Goal: Task Accomplishment & Management: Complete application form

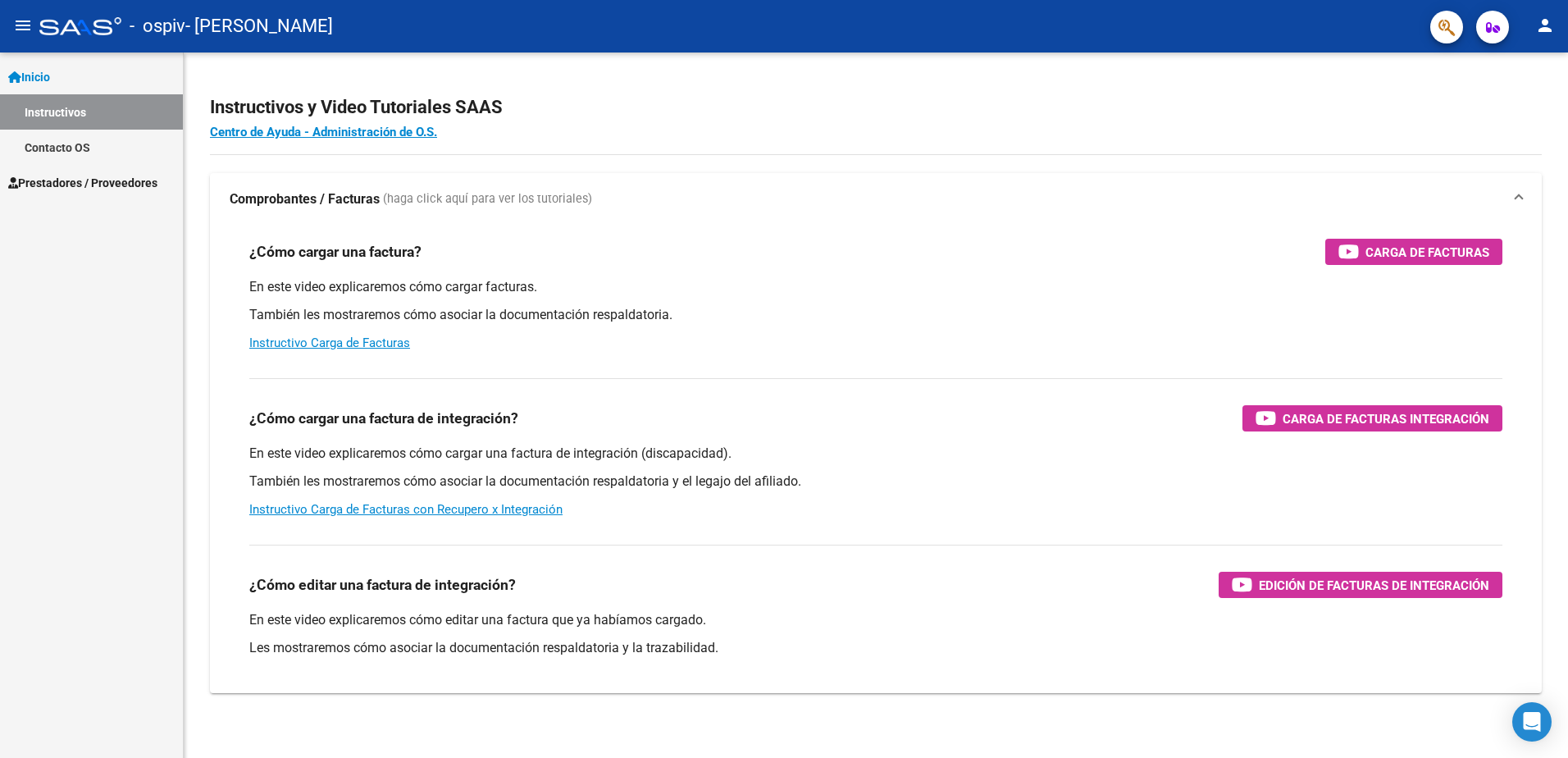
click at [74, 106] on link "Instructivos" at bounding box center [91, 112] width 183 height 35
click at [66, 82] on link "Inicio" at bounding box center [91, 77] width 183 height 35
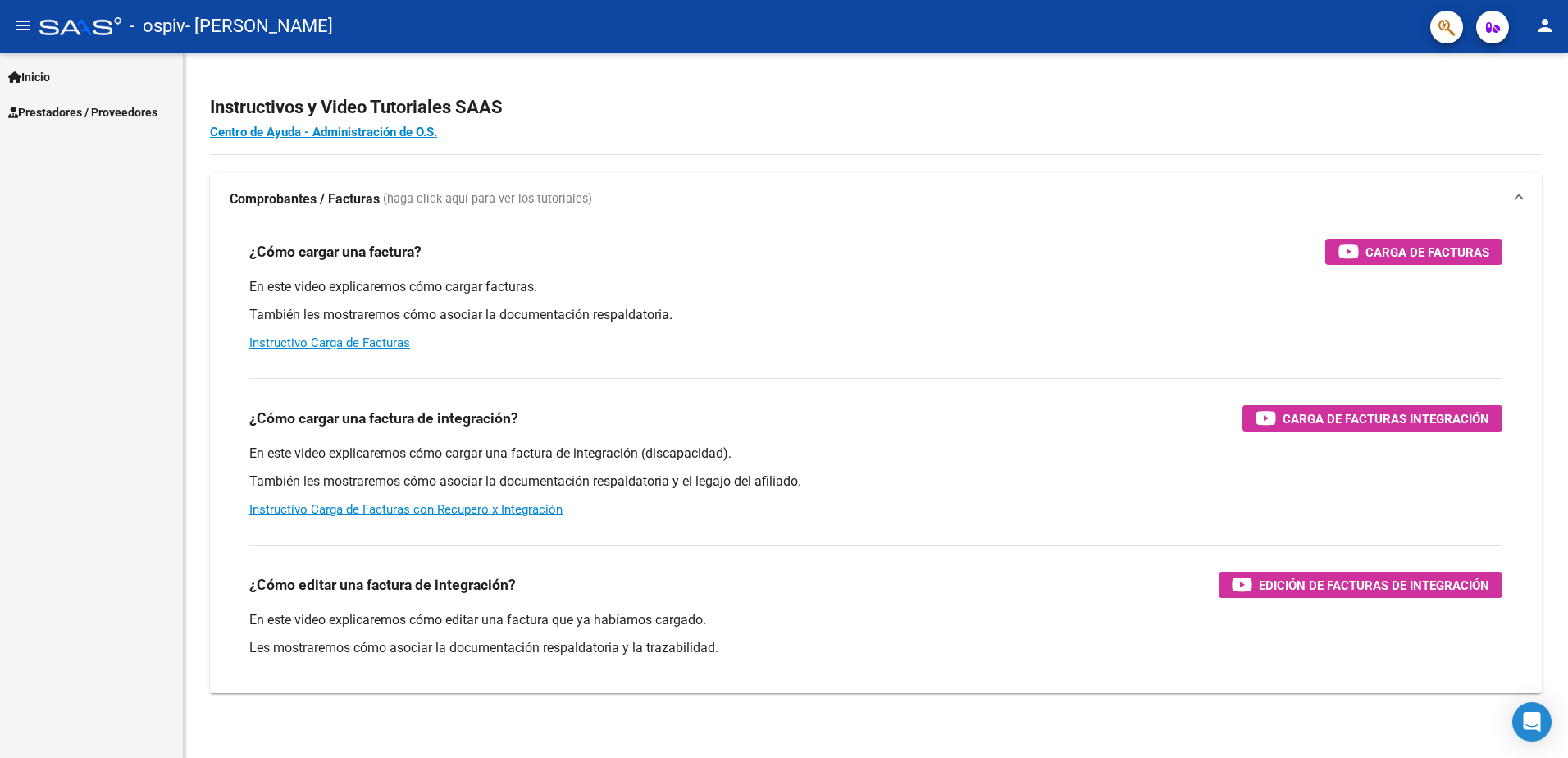
click at [58, 120] on link "Prestadores / Proveedores" at bounding box center [91, 112] width 183 height 35
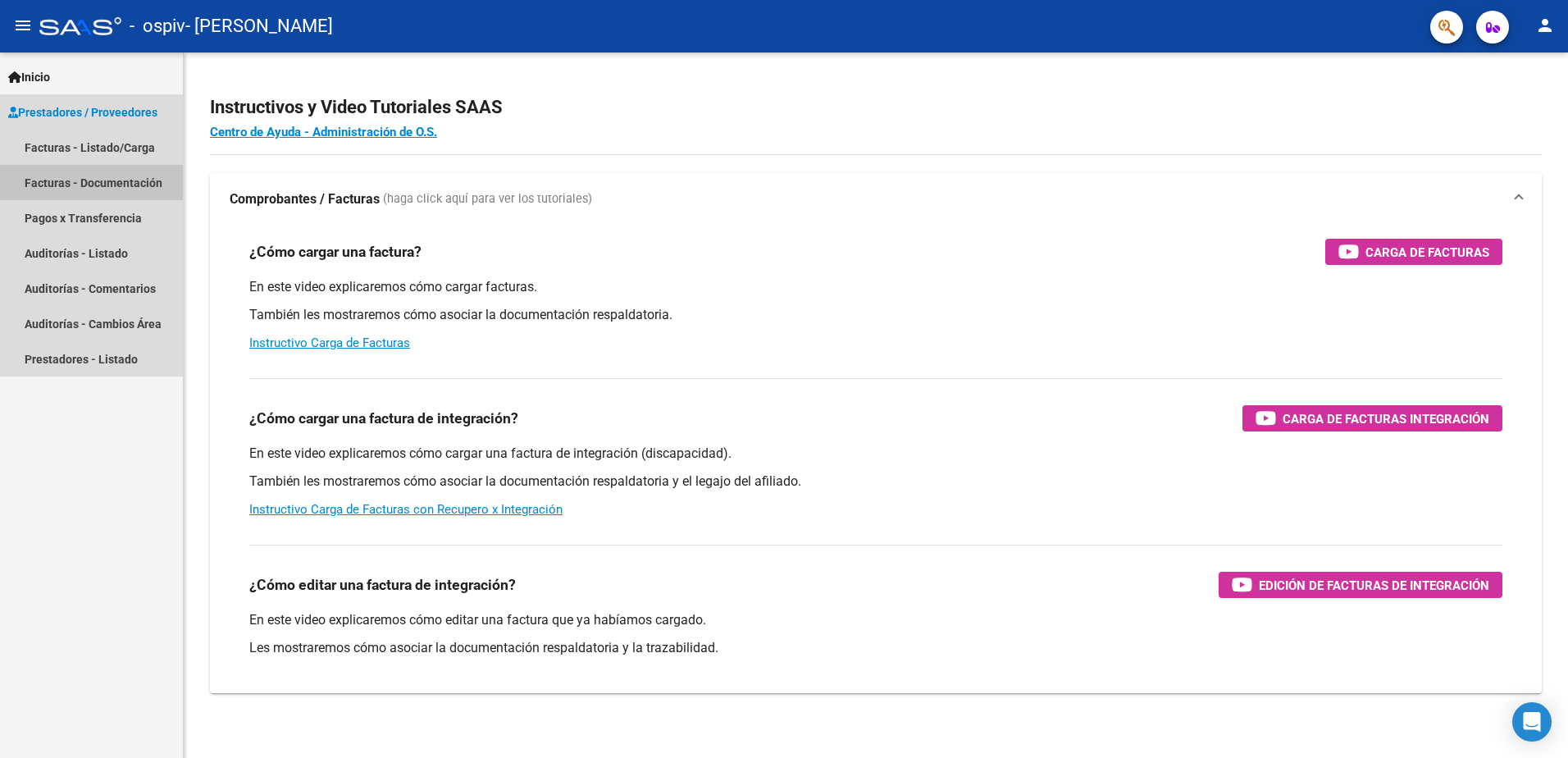
click at [82, 179] on link "Facturas - Documentación" at bounding box center [91, 183] width 183 height 35
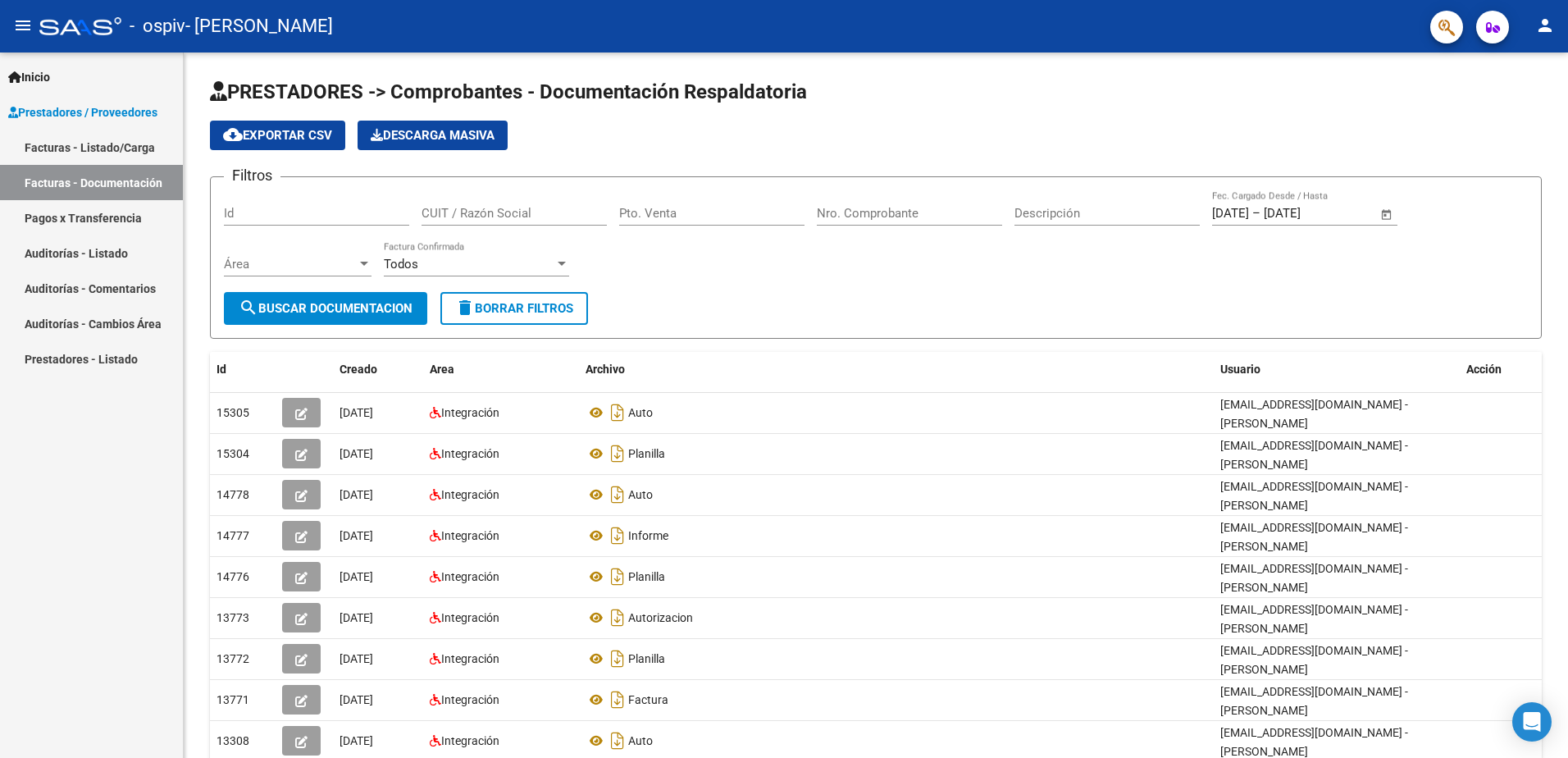
click at [82, 147] on link "Facturas - Listado/Carga" at bounding box center [91, 147] width 183 height 35
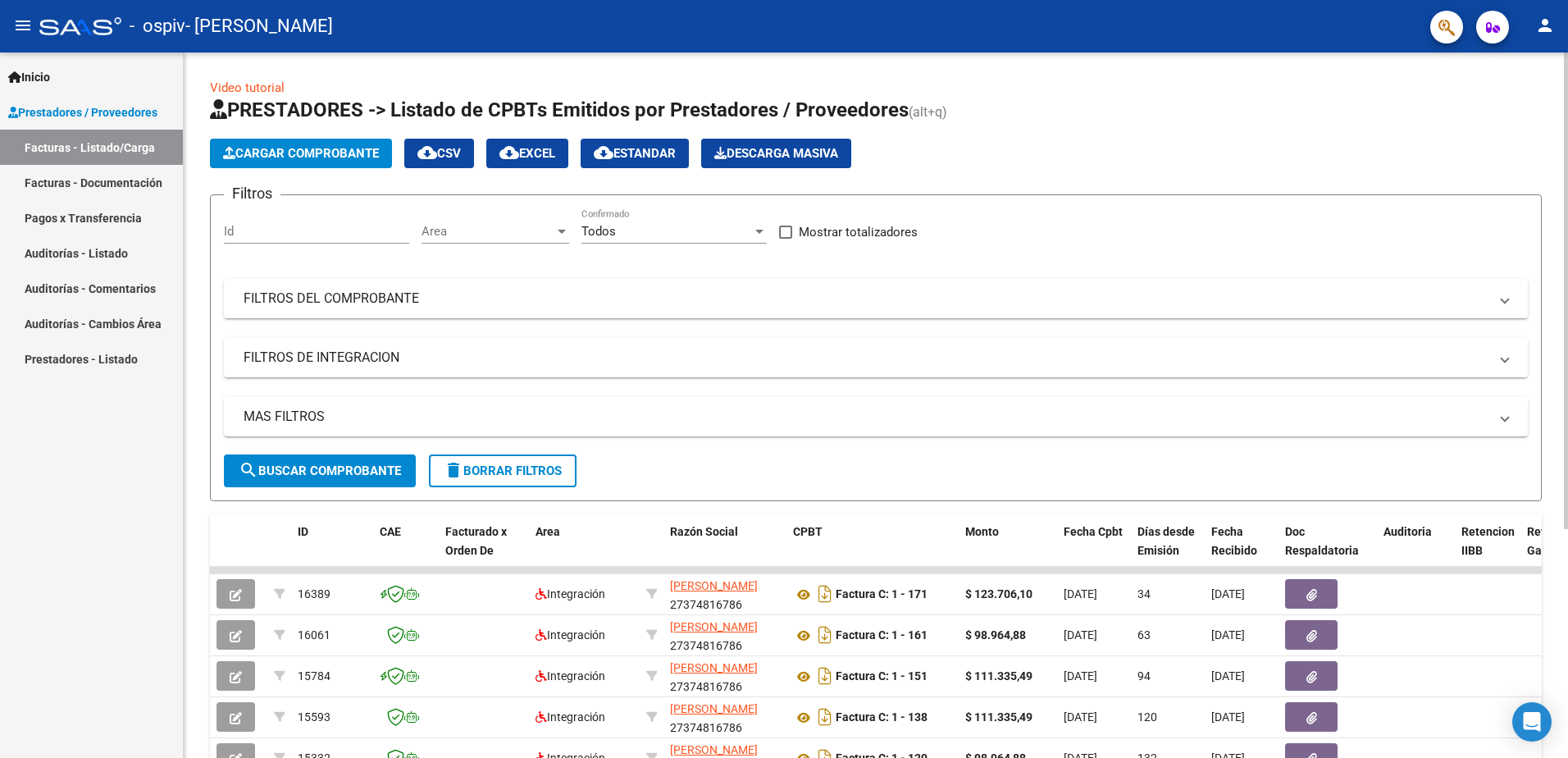
click at [294, 153] on span "Cargar Comprobante" at bounding box center [300, 153] width 156 height 15
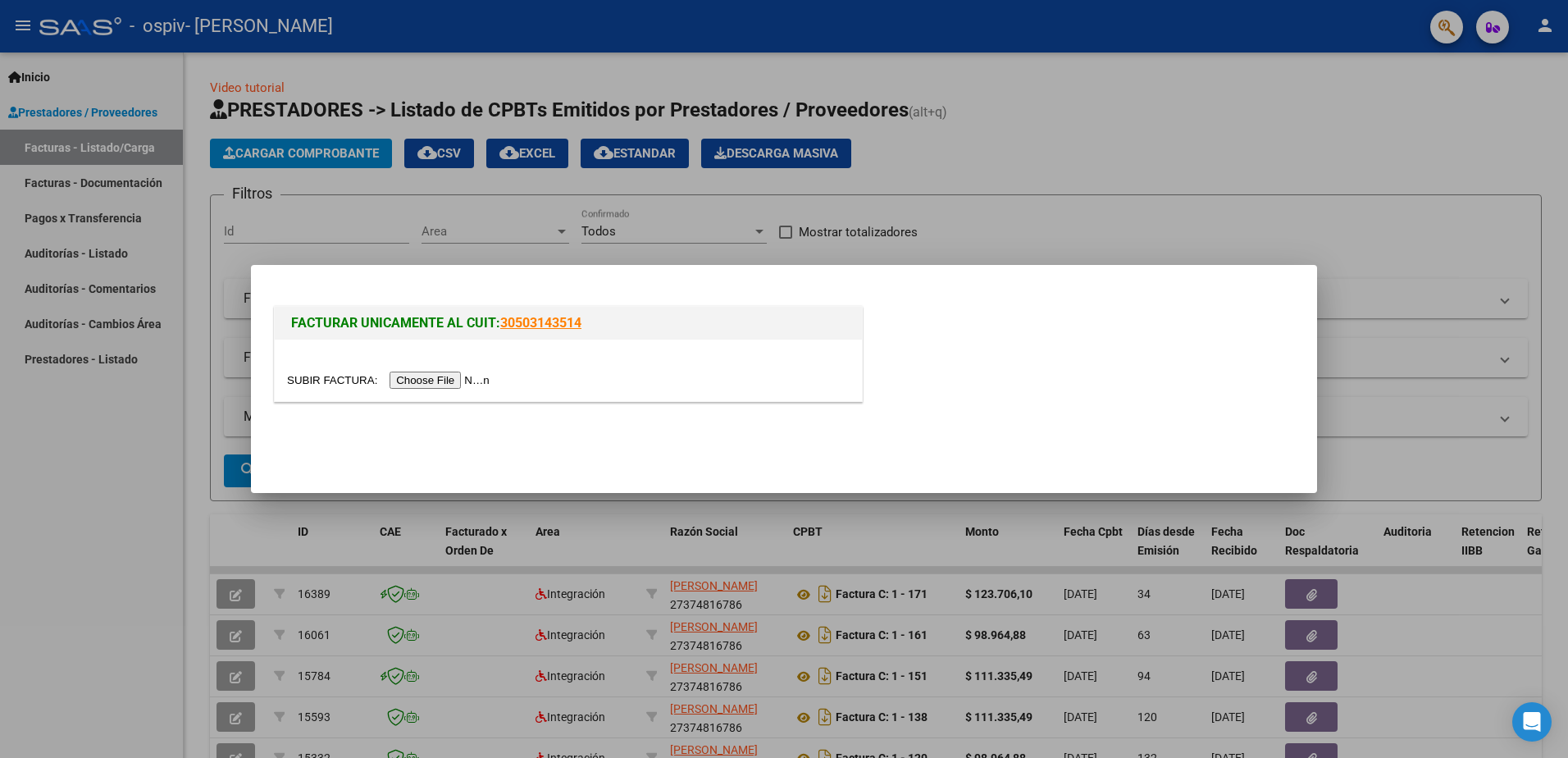
click at [429, 381] on input "file" at bounding box center [390, 380] width 208 height 17
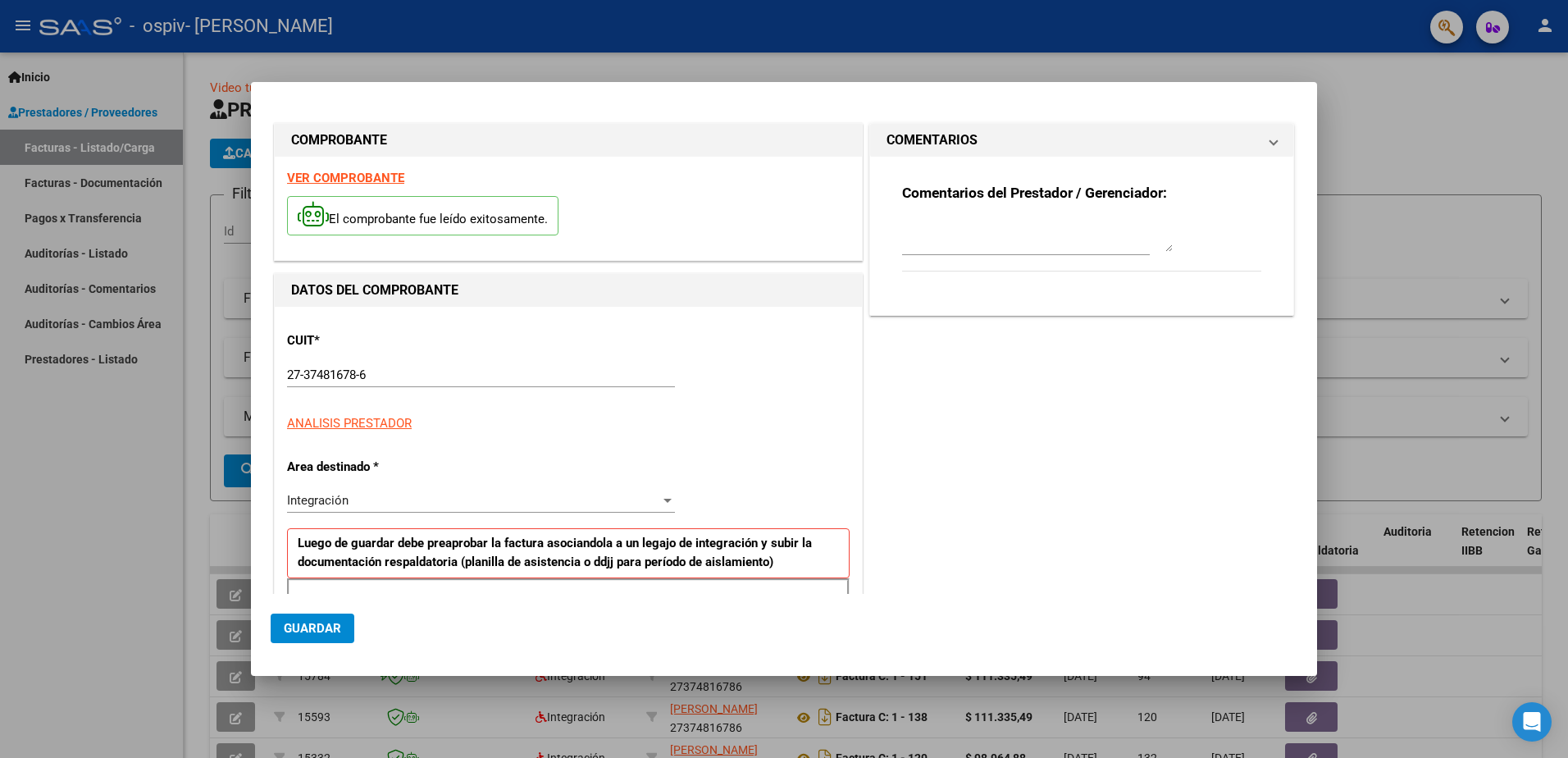
scroll to position [294, 0]
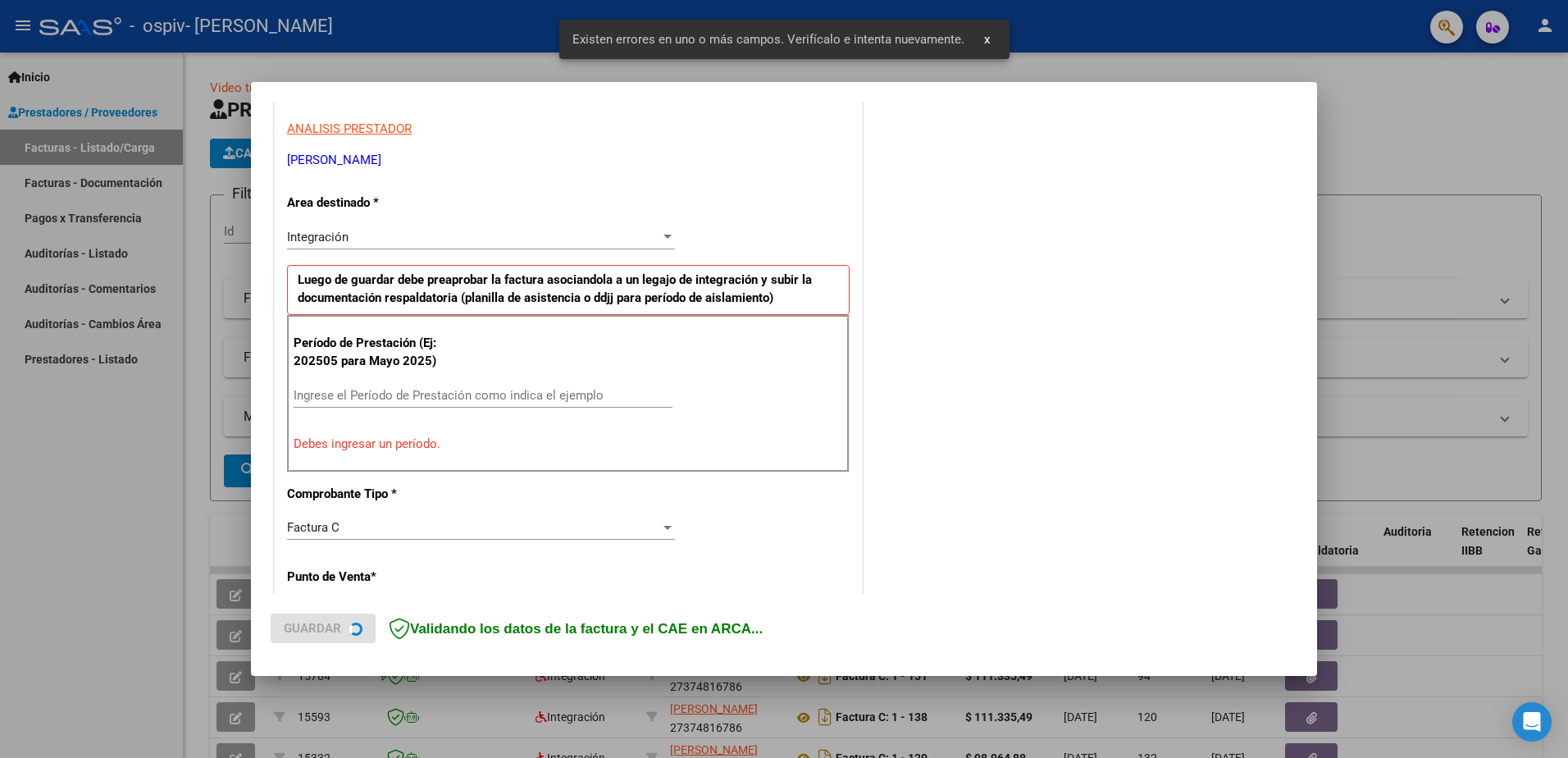
click at [545, 383] on div "Ingrese el Período de Prestación como indica el ejemplo" at bounding box center [483, 395] width 379 height 24
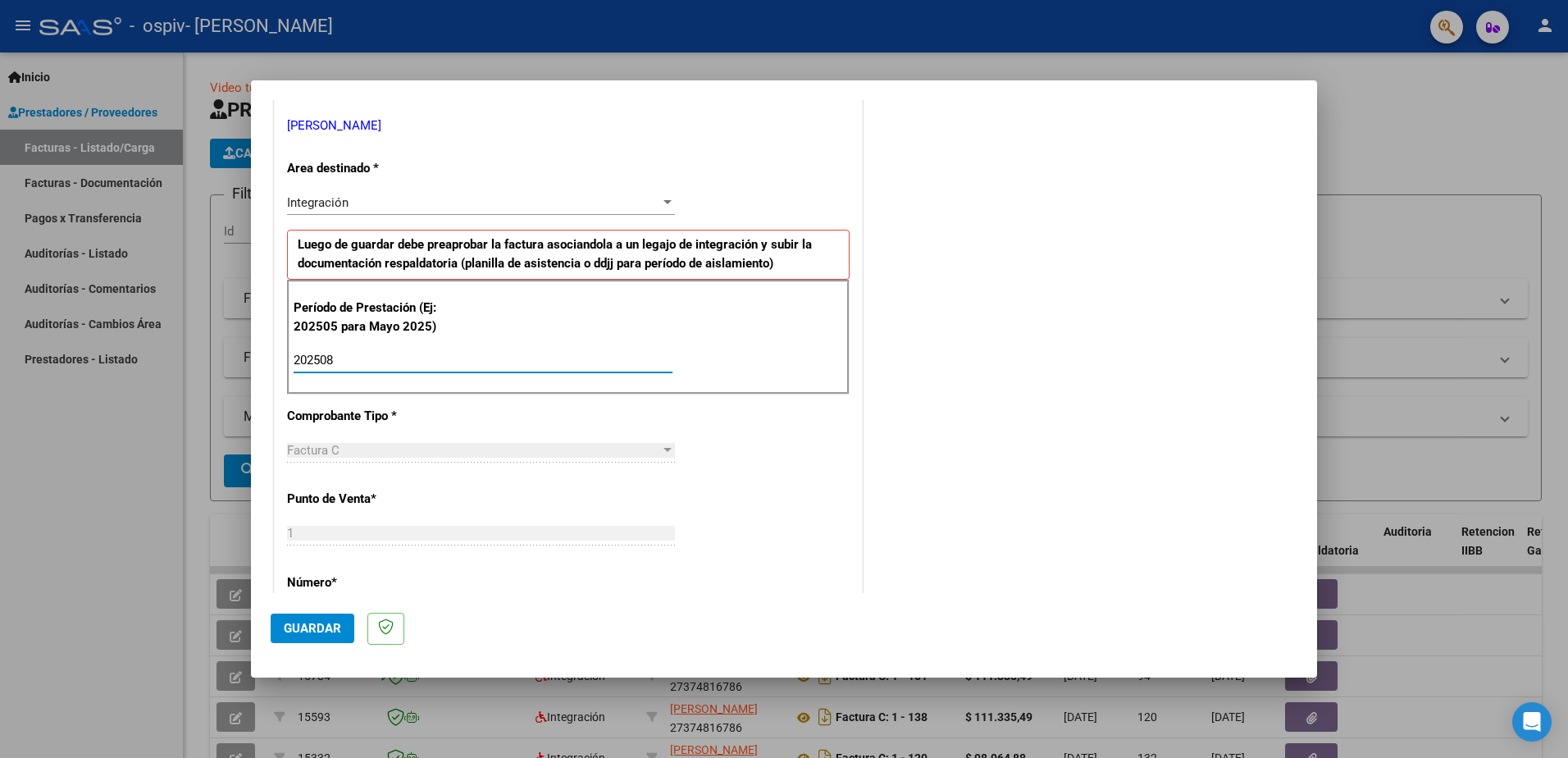
scroll to position [82, 0]
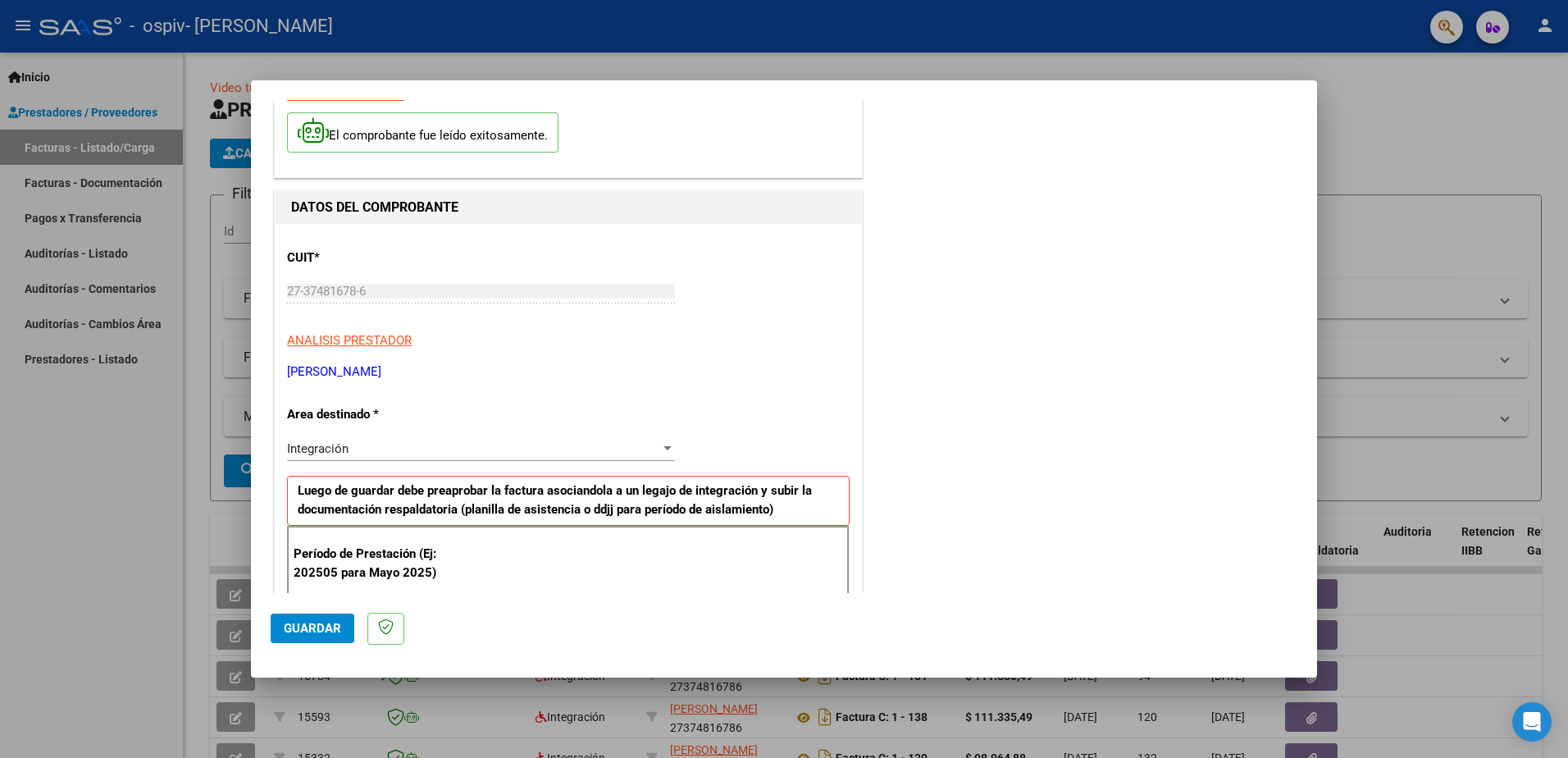
type input "202508"
click at [307, 625] on span "Guardar" at bounding box center [312, 628] width 57 height 15
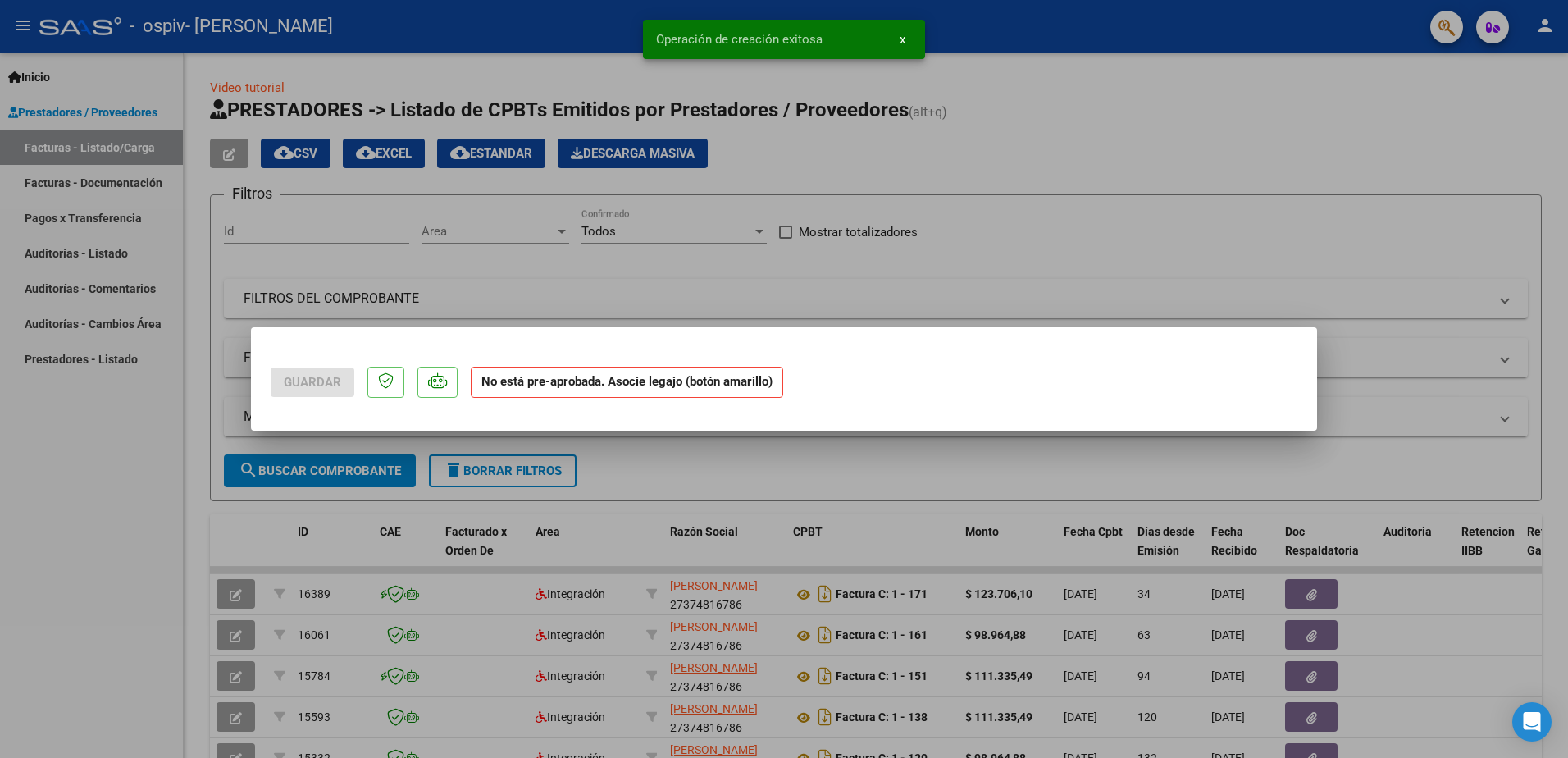
scroll to position [0, 0]
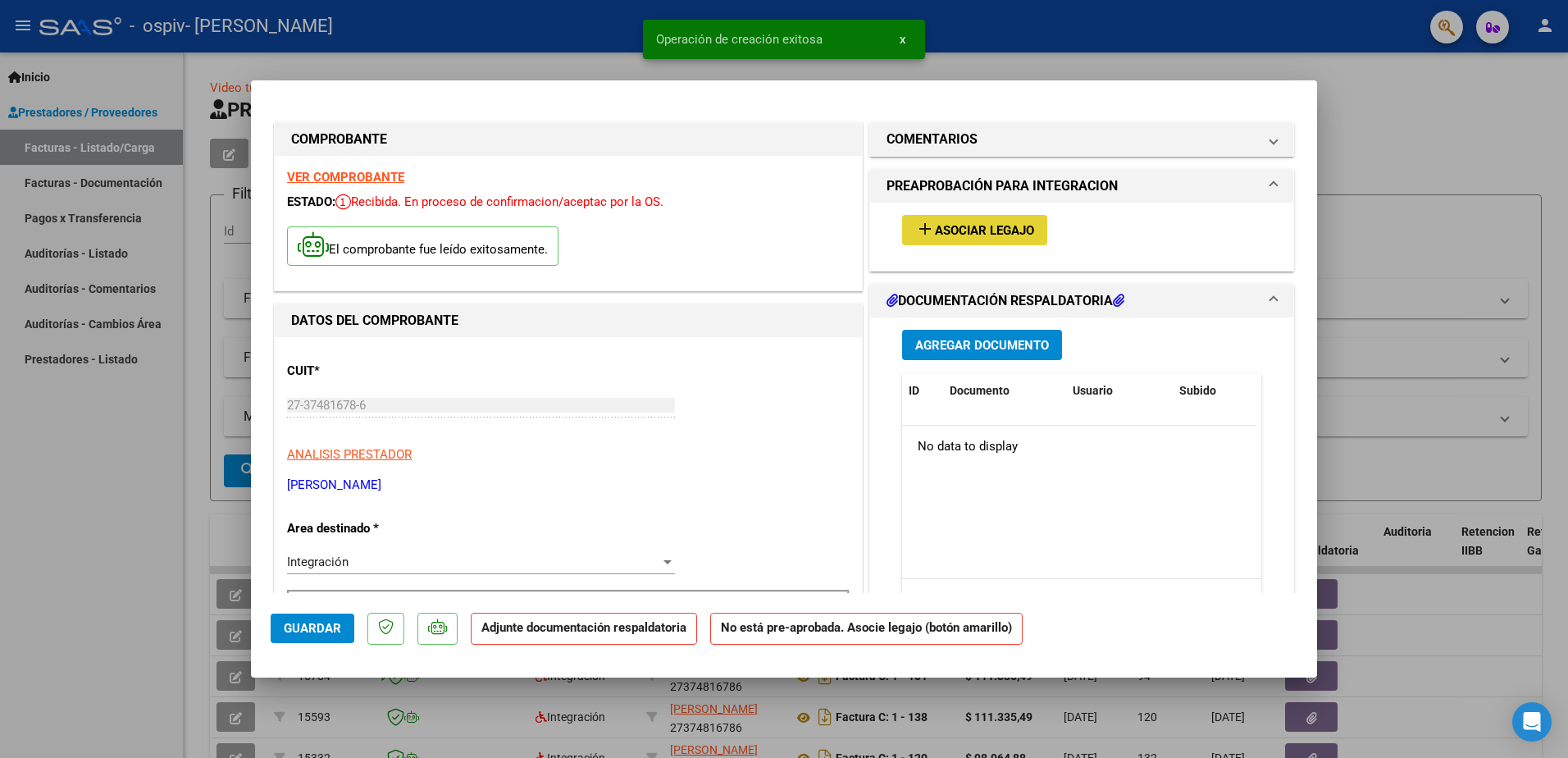
click at [1010, 224] on span "Asociar Legajo" at bounding box center [984, 231] width 99 height 15
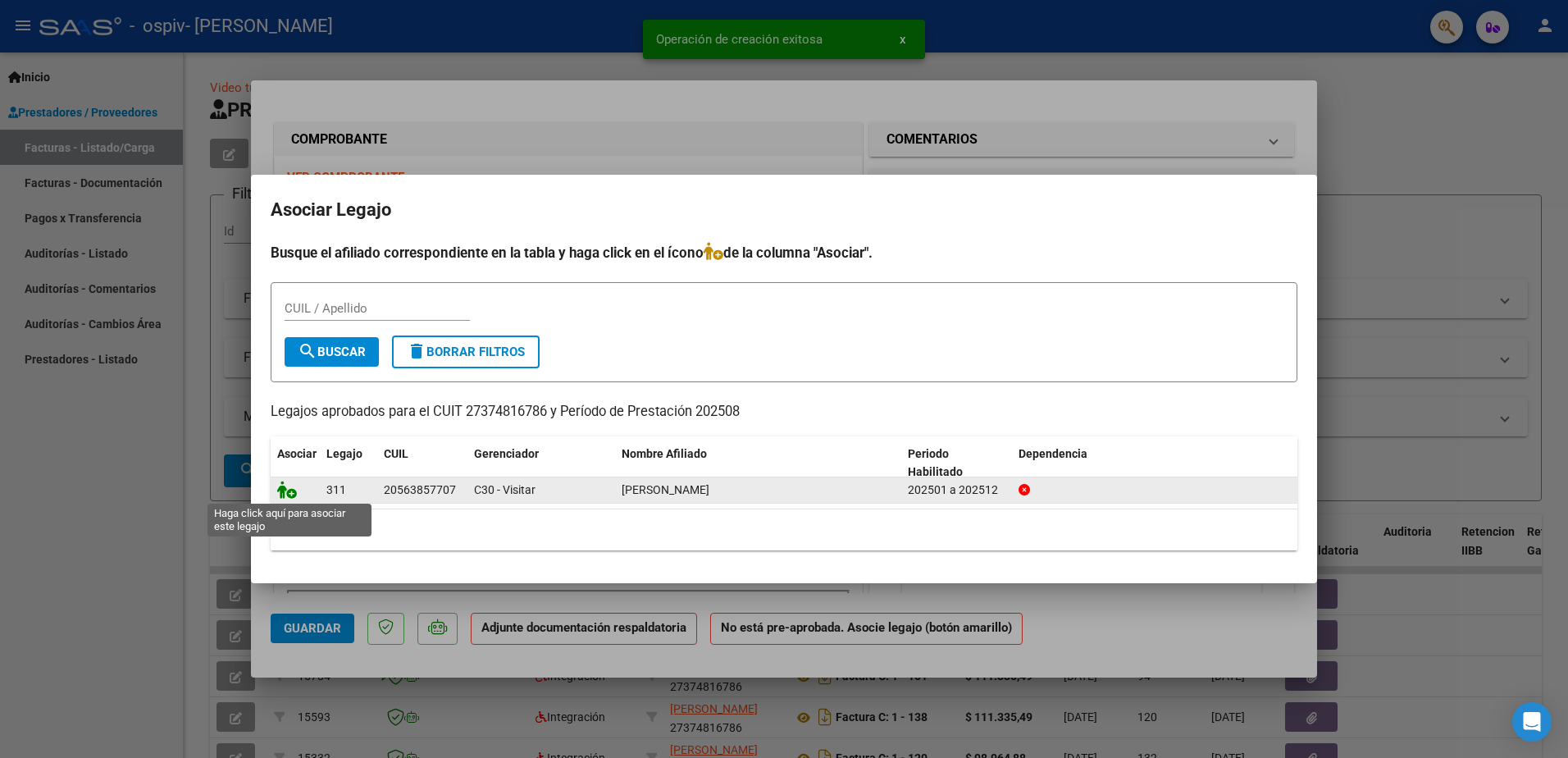
click at [283, 495] on icon at bounding box center [286, 489] width 19 height 18
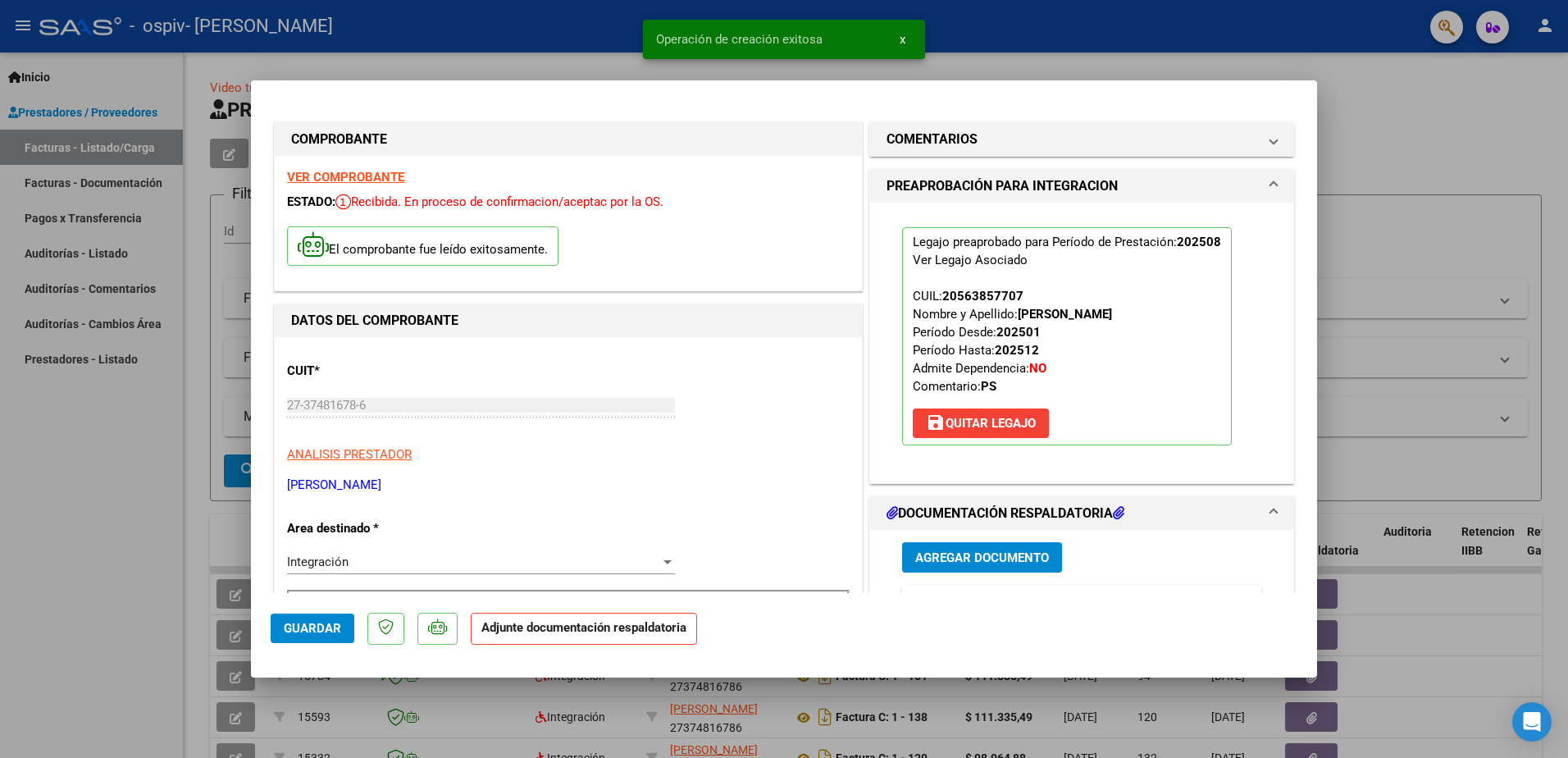
scroll to position [246, 0]
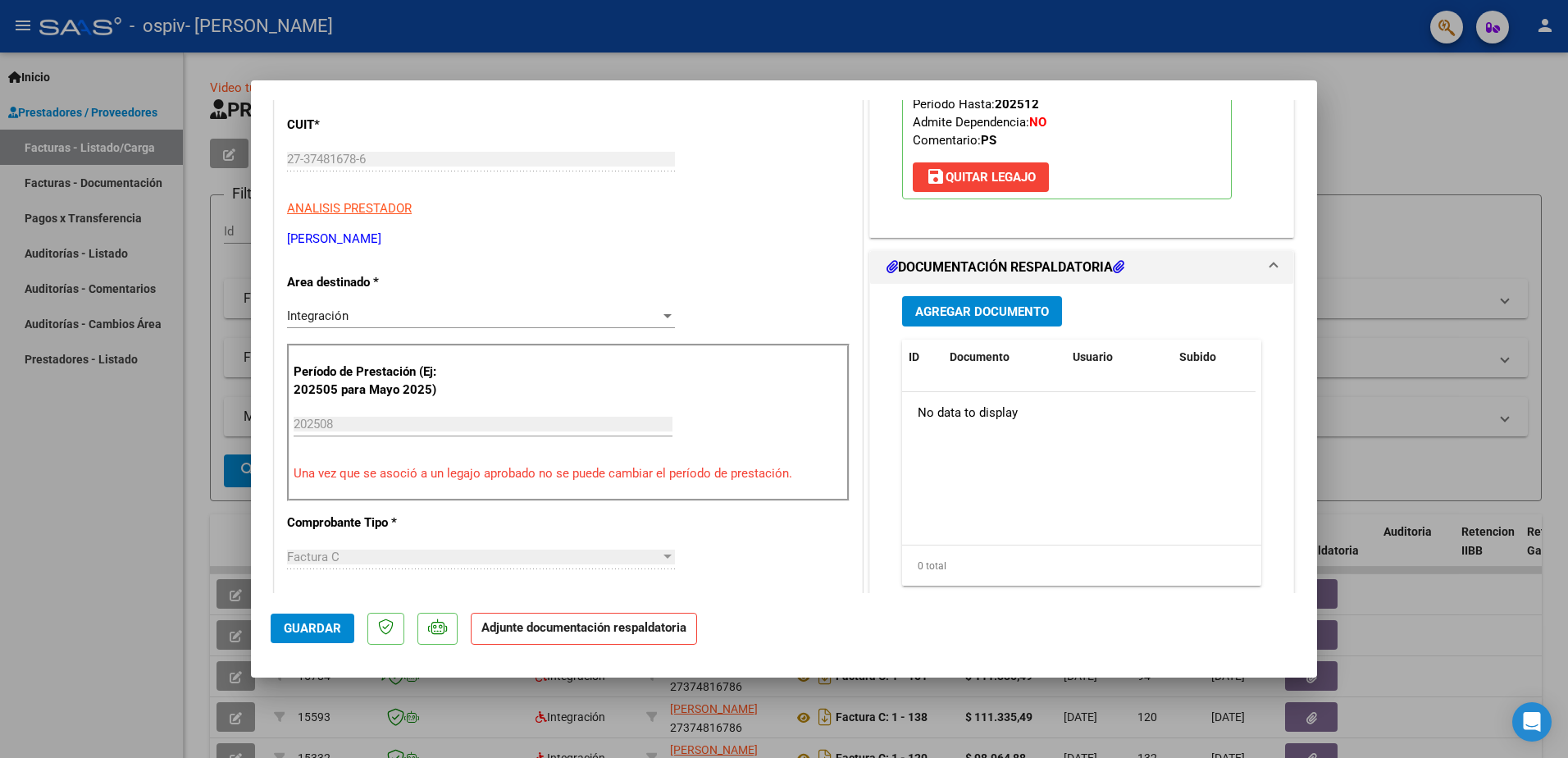
click at [945, 317] on span "Agregar Documento" at bounding box center [982, 312] width 134 height 15
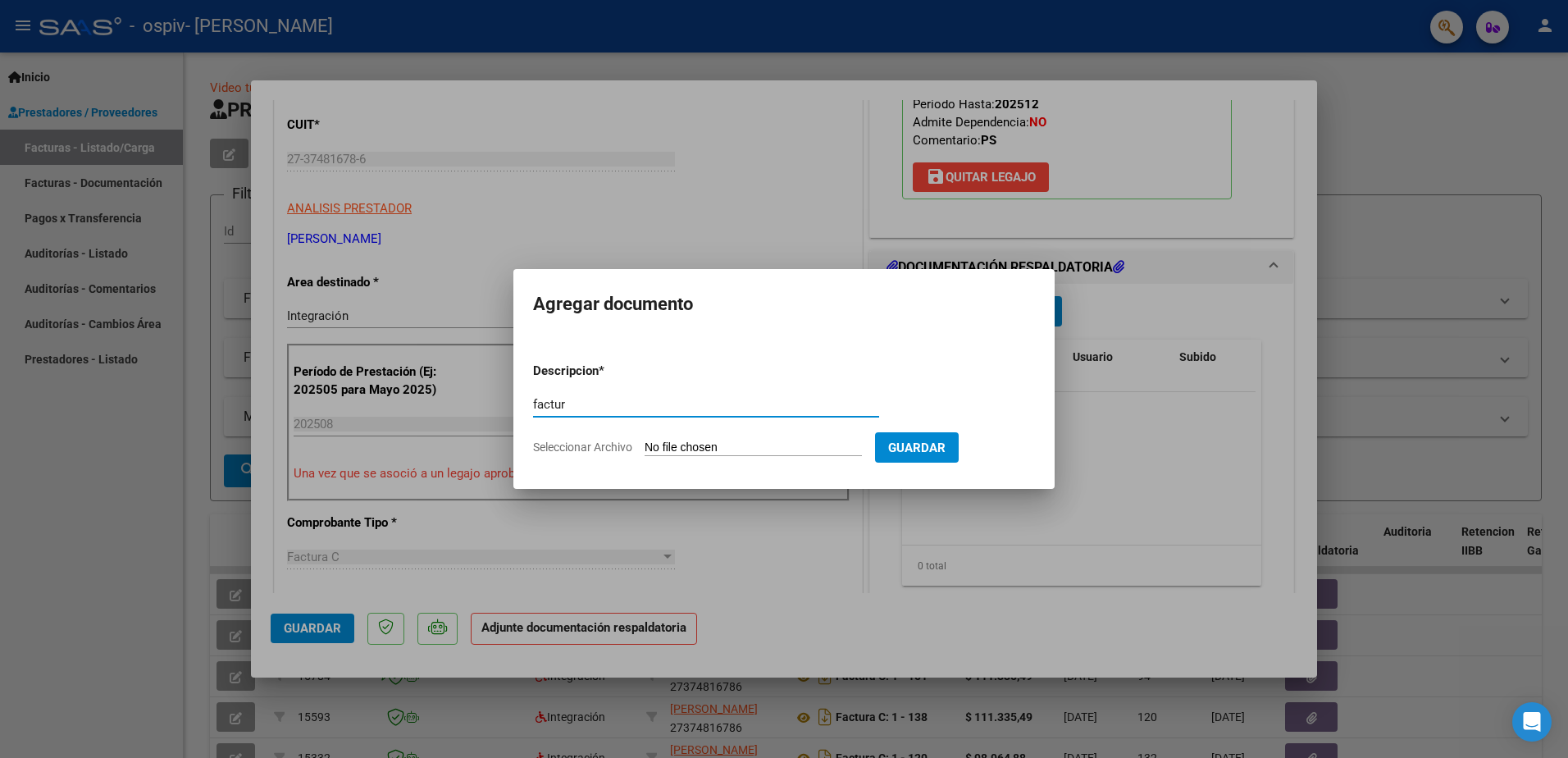
type input "factur"
drag, startPoint x: 557, startPoint y: 395, endPoint x: 459, endPoint y: 395, distance: 98.0
click at [459, 395] on div "COMPROBANTE VER COMPROBANTE ESTADO: Recibida. En proceso de confirmacion/acepta…" at bounding box center [784, 379] width 1568 height 758
drag, startPoint x: 459, startPoint y: 395, endPoint x: 514, endPoint y: 404, distance: 55.7
click at [514, 404] on mat-dialog-content "Descripcion * factur Escriba aquí una descripcion Seleccionar Archivo Guardar" at bounding box center [783, 403] width 541 height 133
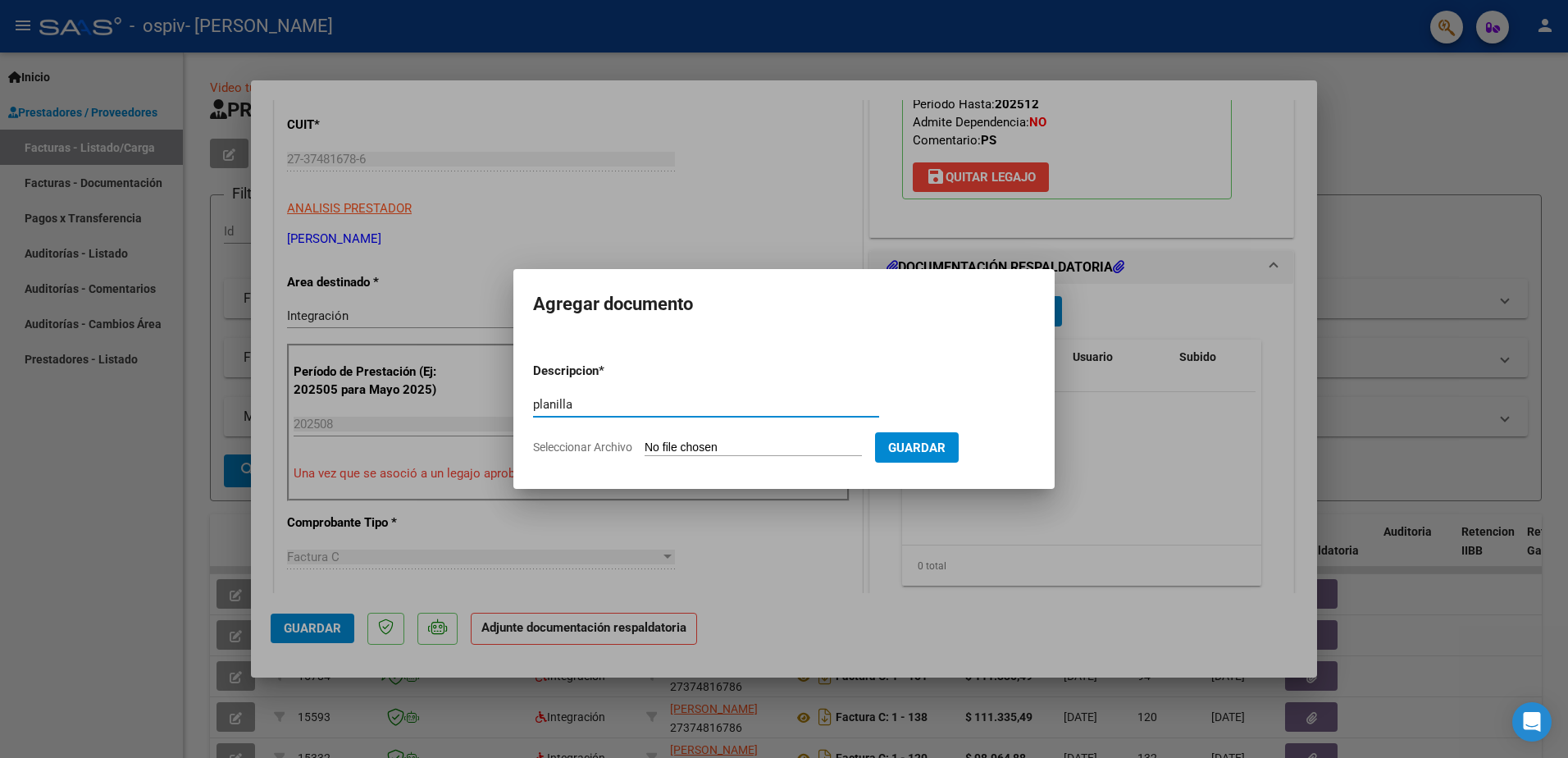
type input "planilla"
click at [688, 443] on input "Seleccionar Archivo" at bounding box center [753, 448] width 217 height 16
type input "C:\fakepath\PA [GEOGRAPHIC_DATA] AGOSTO.pdf"
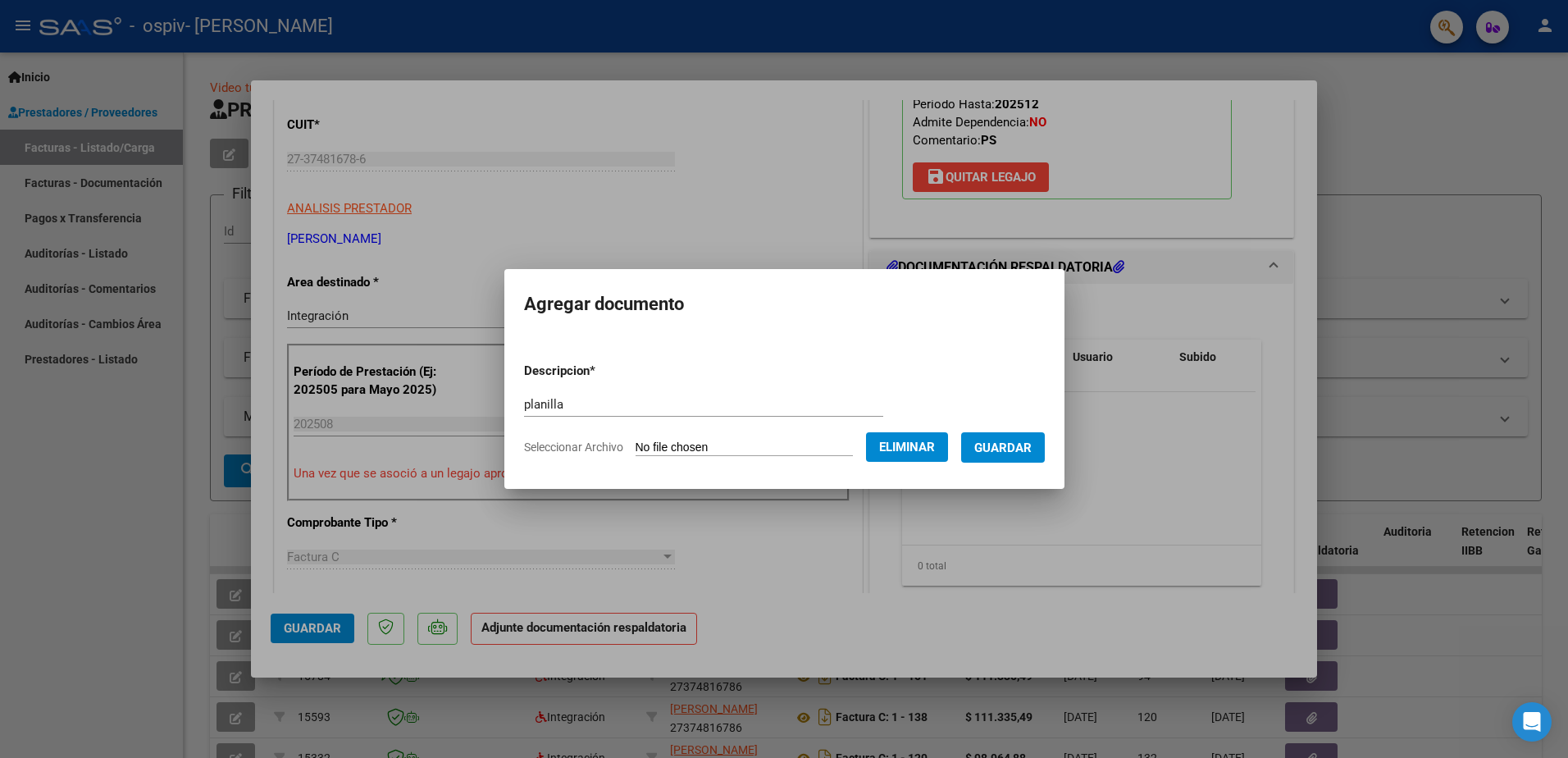
click at [1012, 450] on span "Guardar" at bounding box center [1003, 448] width 57 height 15
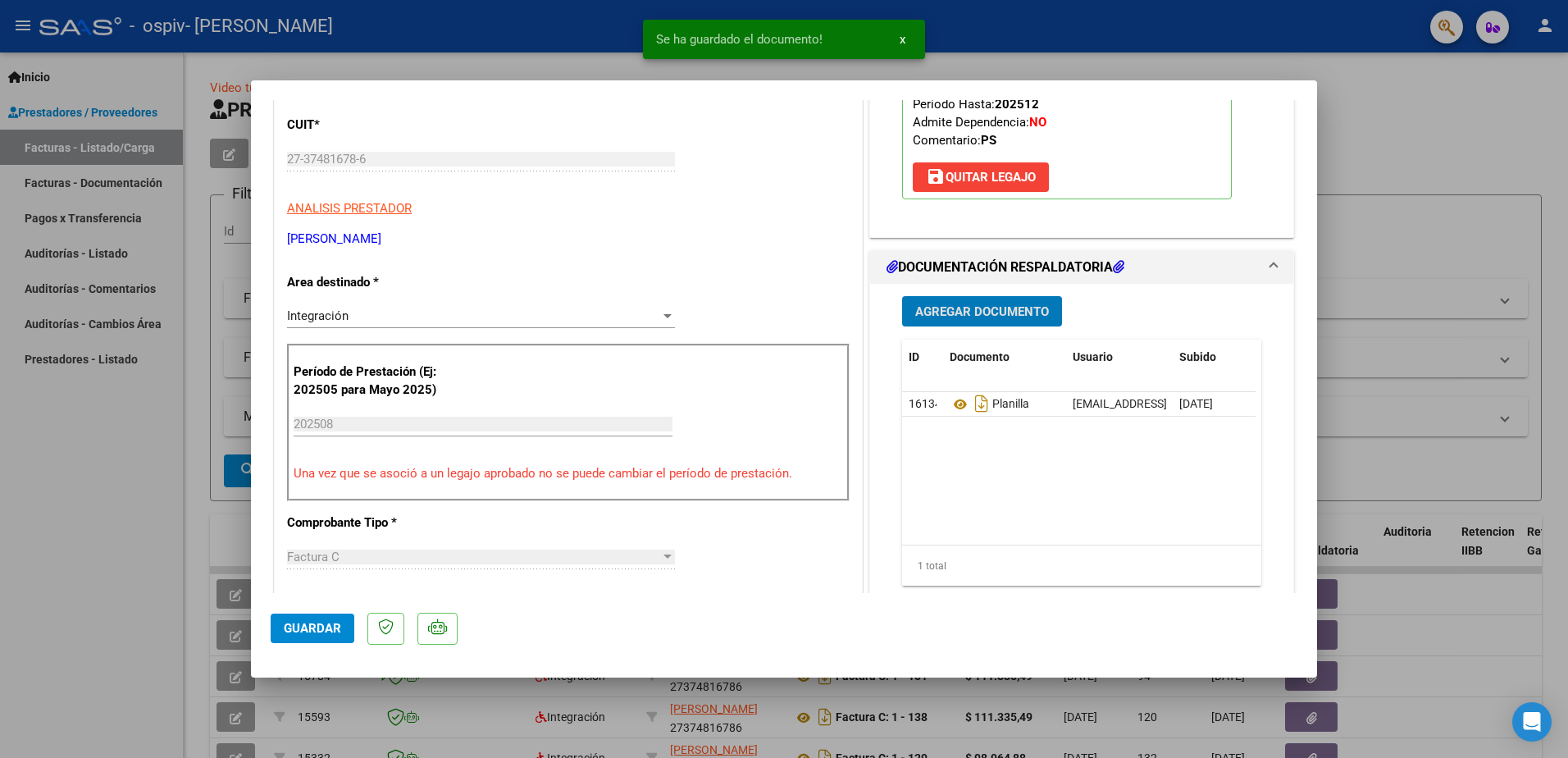
click at [972, 322] on button "Agregar Documento" at bounding box center [982, 311] width 160 height 30
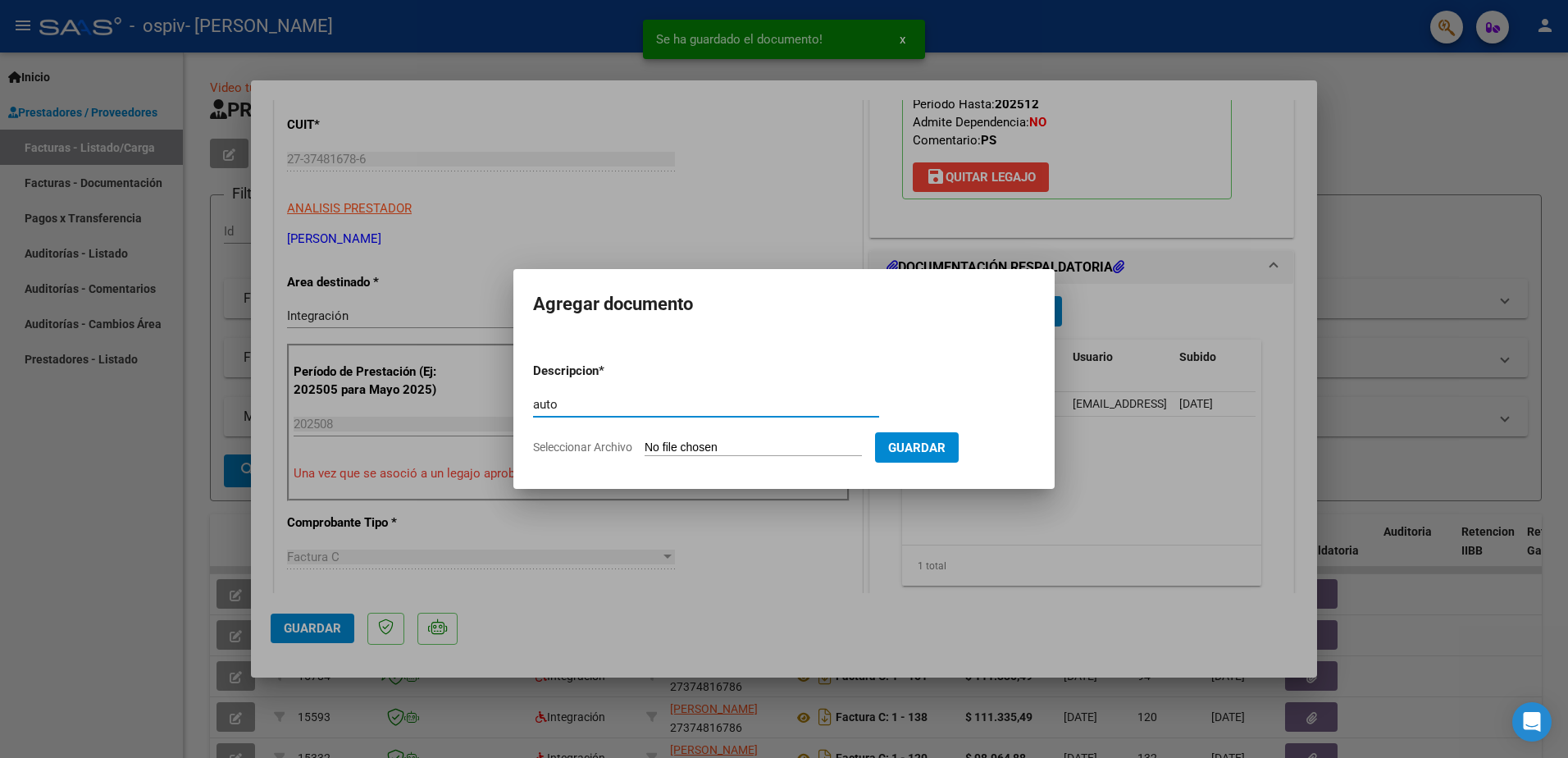
type input "auto"
click at [697, 440] on input "Seleccionar Archivo" at bounding box center [753, 448] width 217 height 16
type input "C:\fakepath\AUTO 2025.pdf"
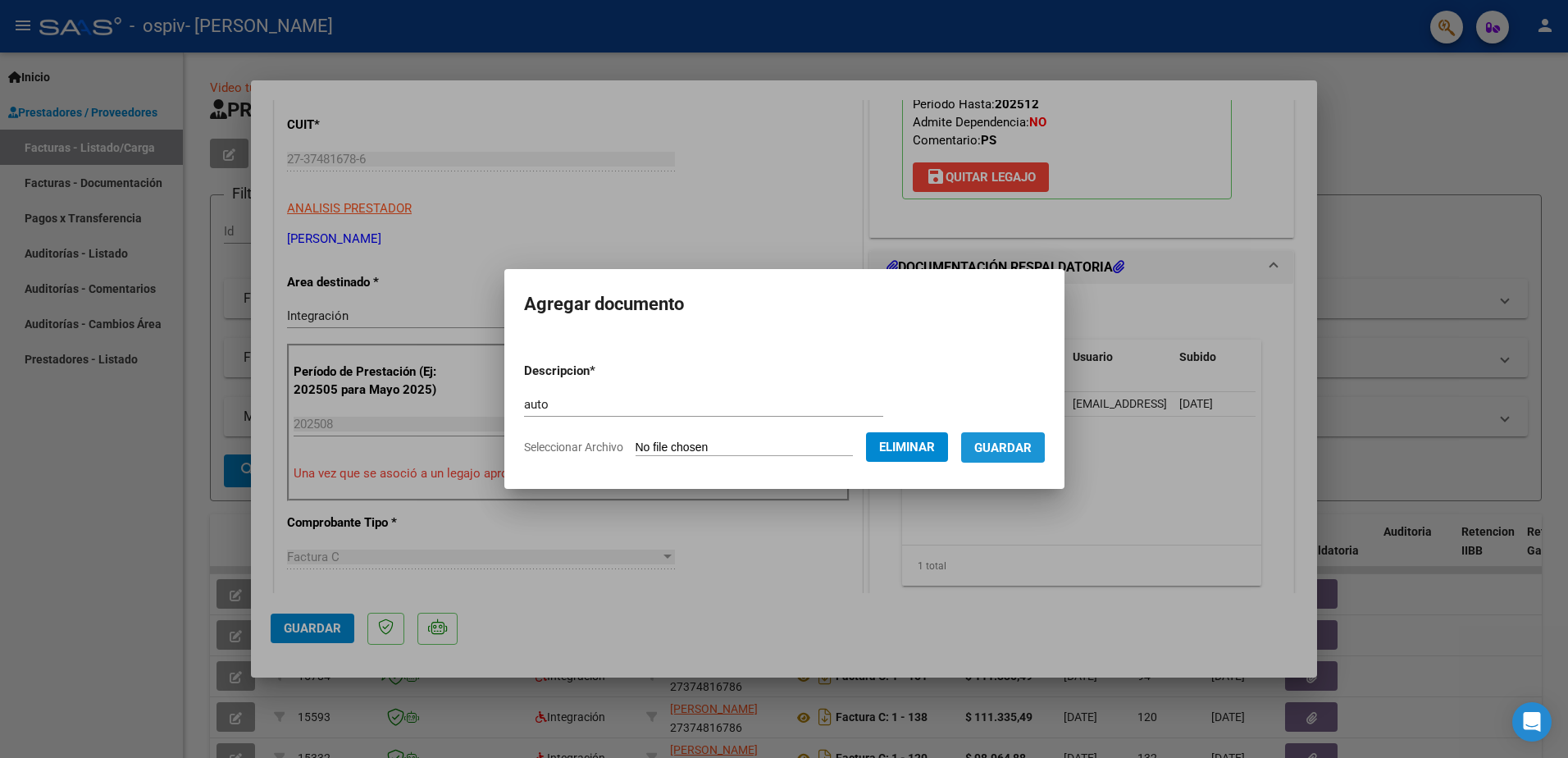
click at [1022, 448] on span "Guardar" at bounding box center [1003, 448] width 57 height 15
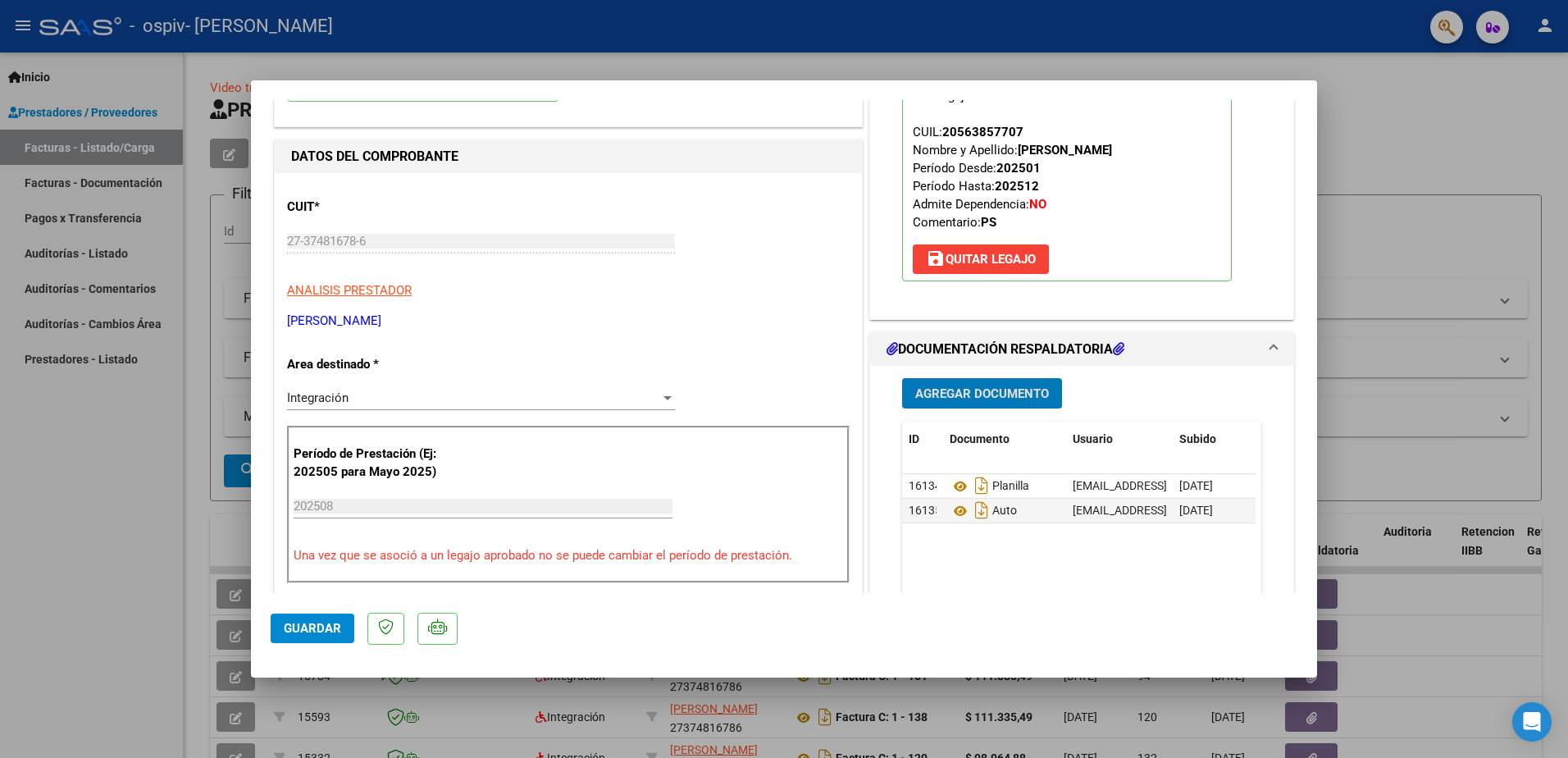
scroll to position [0, 0]
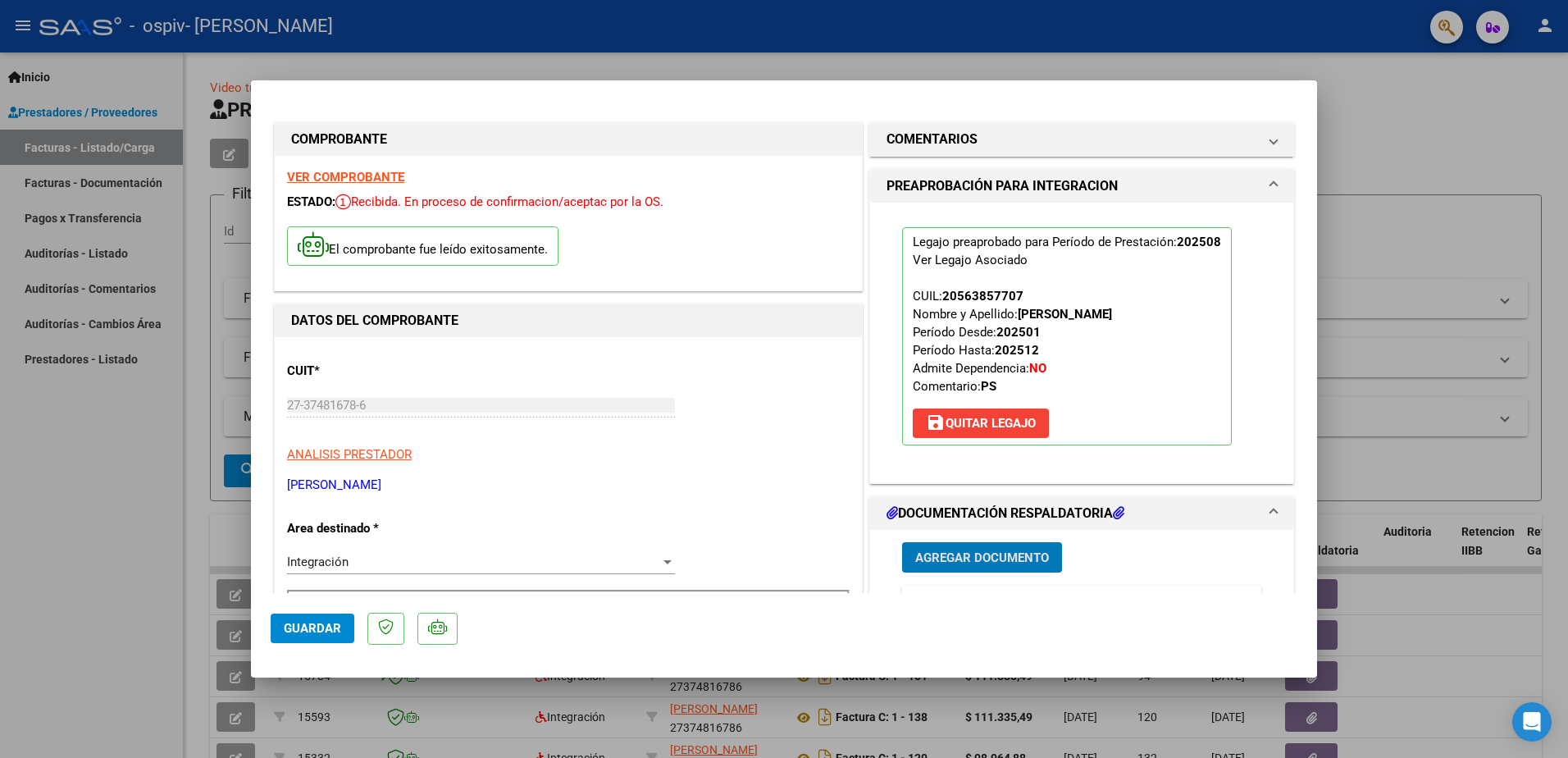
click at [325, 623] on span "Guardar" at bounding box center [312, 628] width 57 height 15
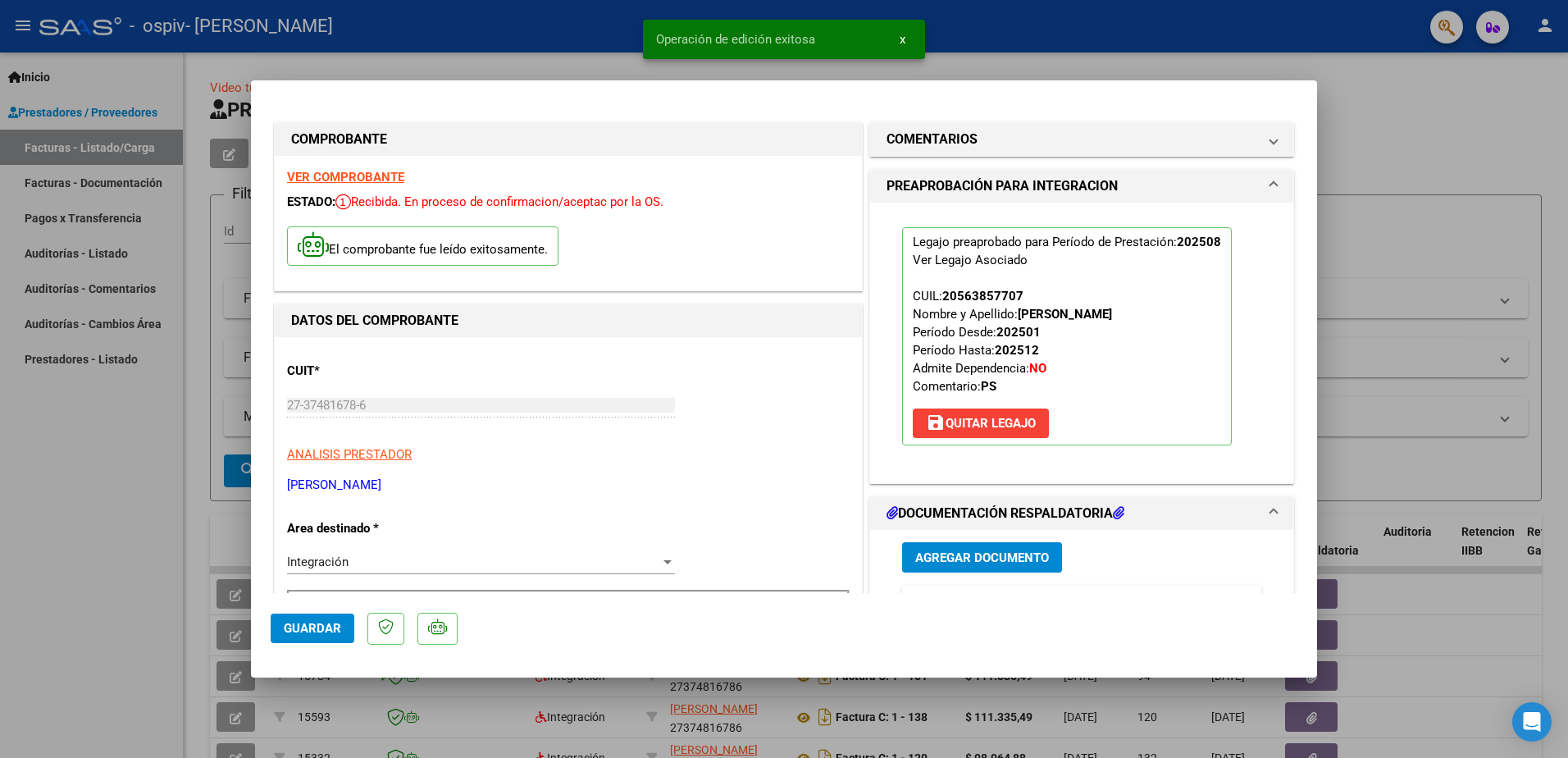
click at [1433, 153] on div at bounding box center [784, 379] width 1568 height 758
type input "$ 0,00"
